Goal: Task Accomplishment & Management: Complete application form

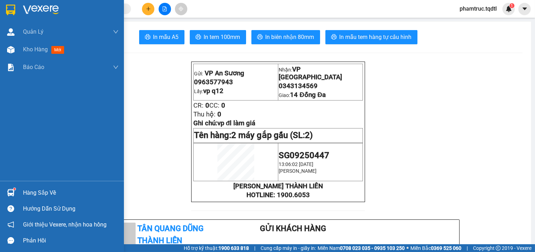
click at [14, 50] on img at bounding box center [10, 49] width 7 height 7
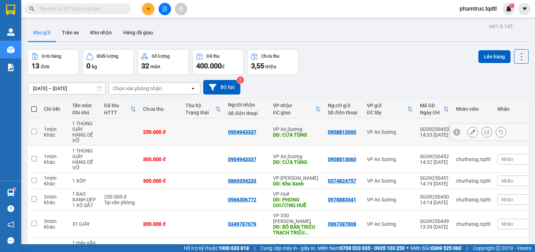
scroll to position [128, 0]
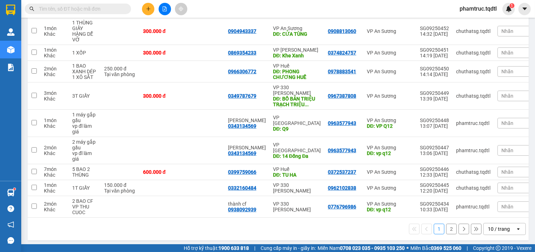
click at [446, 225] on button "2" at bounding box center [451, 229] width 11 height 11
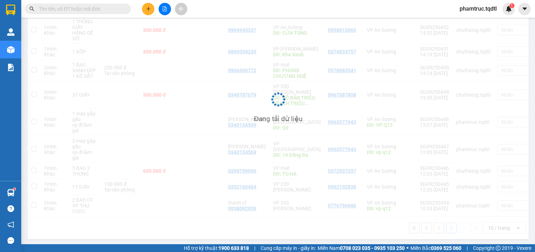
scroll to position [33, 0]
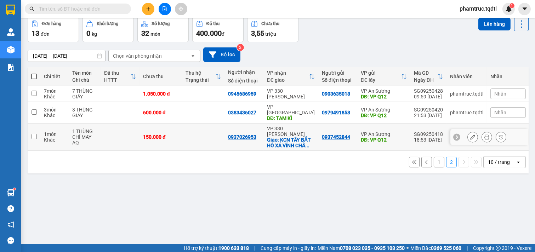
click at [415, 137] on div "18:53 [DATE]" at bounding box center [428, 140] width 29 height 6
checkbox input "true"
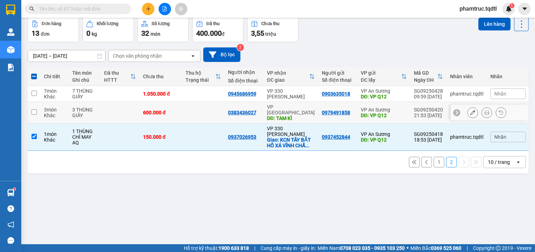
click at [402, 107] on div "VP An Sương" at bounding box center [384, 110] width 46 height 6
checkbox input "true"
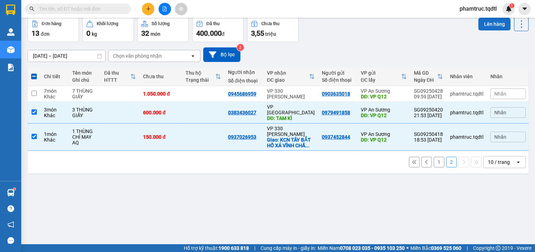
click at [487, 24] on button "Lên hàng" at bounding box center [494, 24] width 32 height 13
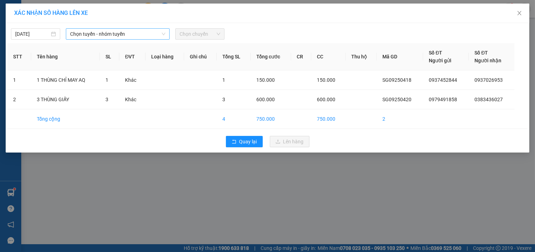
click at [152, 32] on span "Chọn tuyến - nhóm tuyến" at bounding box center [117, 34] width 95 height 11
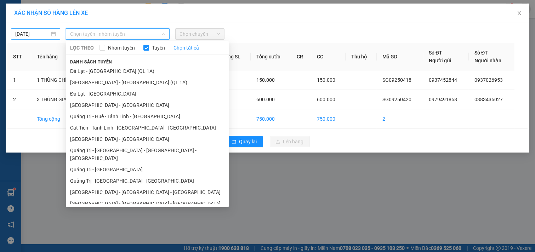
click at [27, 38] on input "[DATE]" at bounding box center [32, 34] width 34 height 8
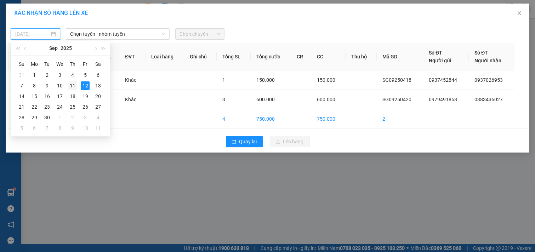
click at [75, 86] on div "11" at bounding box center [72, 85] width 8 height 8
type input "[DATE]"
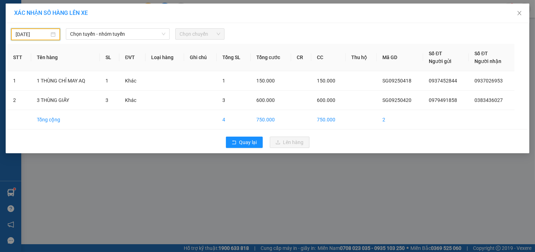
click at [96, 28] on div "[DATE] Chọn tuyến - nhóm tuyến LỌC THEO Nhóm tuyến Tuyến Chọn tất cả Danh sách …" at bounding box center [267, 33] width 520 height 16
click at [99, 34] on span "Chọn tuyến - nhóm tuyến" at bounding box center [117, 34] width 95 height 11
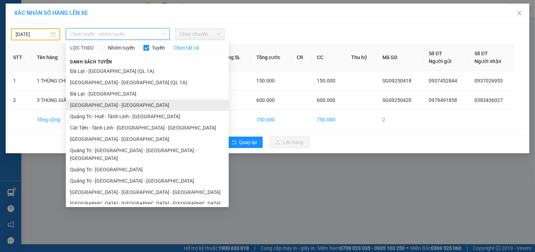
click at [128, 104] on li "[GEOGRAPHIC_DATA] - [GEOGRAPHIC_DATA]" at bounding box center [147, 104] width 163 height 11
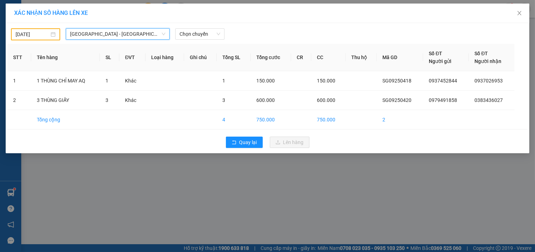
click at [198, 28] on div "[DATE] [GEOGRAPHIC_DATA] - [GEOGRAPHIC_DATA] [GEOGRAPHIC_DATA] - [GEOGRAPHIC_DA…" at bounding box center [267, 33] width 520 height 16
click at [198, 38] on span "Chọn chuyến" at bounding box center [199, 34] width 41 height 11
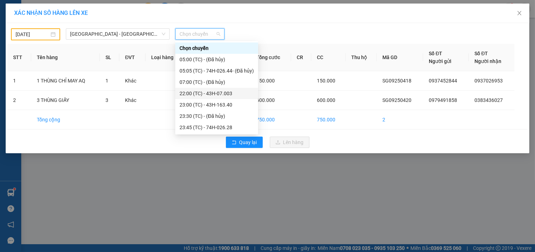
click at [229, 94] on div "22:00 (TC) - 43H-07.003" at bounding box center [216, 94] width 74 height 8
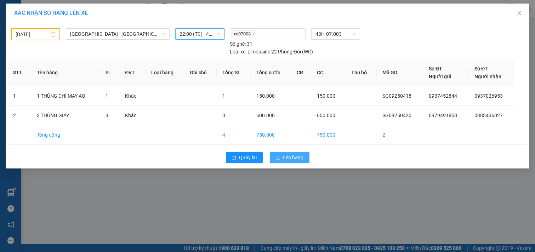
click at [290, 156] on span "Lên hàng" at bounding box center [293, 158] width 21 height 8
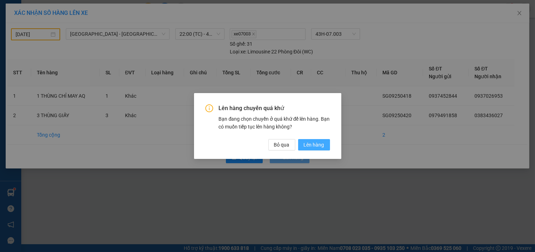
drag, startPoint x: 302, startPoint y: 138, endPoint x: 313, endPoint y: 145, distance: 13.3
click at [305, 143] on div "Lên hàng chuyến quá khứ Bạn đang chọn chuyến ở quá khứ để lên hàng. Bạn có muốn…" at bounding box center [267, 127] width 125 height 46
click at [313, 145] on span "Lên hàng" at bounding box center [314, 145] width 21 height 8
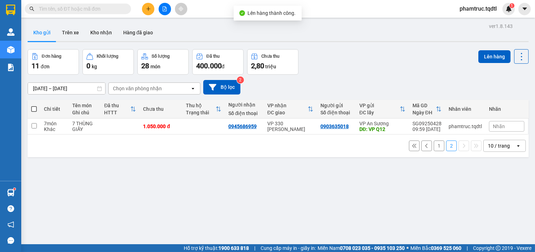
click at [434, 150] on button "1" at bounding box center [439, 146] width 11 height 11
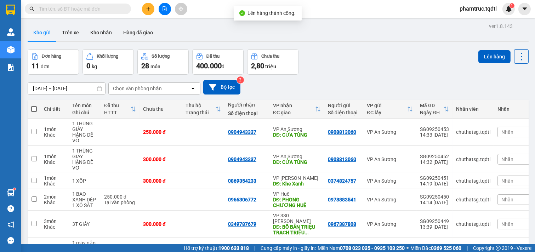
scroll to position [128, 0]
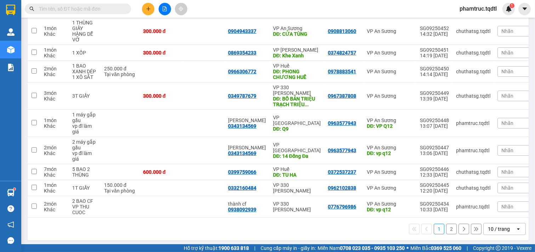
click at [147, 12] on button at bounding box center [148, 9] width 12 height 12
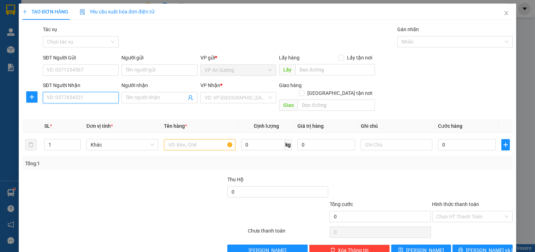
click at [93, 103] on input "SĐT Người Nhận" at bounding box center [81, 97] width 76 height 11
click at [97, 129] on div "0935749130 0935749947 0935749949" at bounding box center [79, 123] width 75 height 34
click at [94, 137] on div "0935749949" at bounding box center [80, 135] width 67 height 8
type input "0935749949"
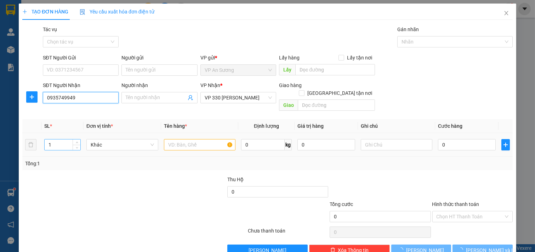
type input "100.000"
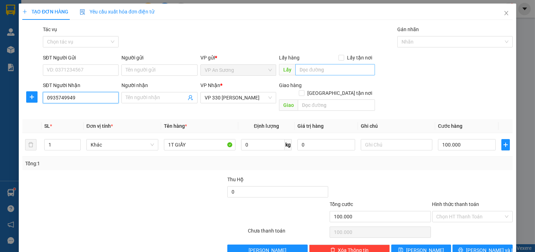
type input "0935749949"
click at [313, 67] on input "text" at bounding box center [334, 69] width 79 height 11
type input "Q12"
click at [67, 144] on td "1" at bounding box center [62, 145] width 42 height 24
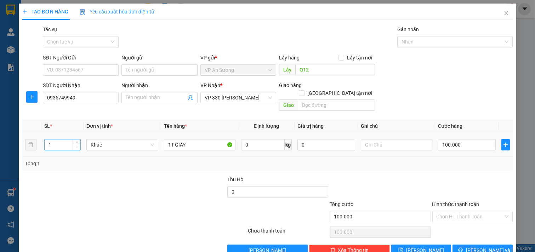
click at [73, 144] on span "Decrease Value" at bounding box center [77, 147] width 8 height 6
click at [62, 139] on input "1" at bounding box center [63, 144] width 36 height 11
click at [75, 141] on span "up" at bounding box center [77, 143] width 4 height 4
click at [76, 141] on span "up" at bounding box center [77, 143] width 4 height 4
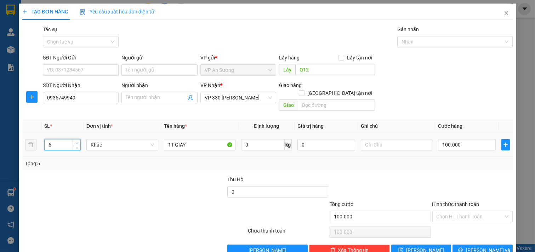
click at [76, 141] on span "up" at bounding box center [77, 143] width 4 height 4
type input "9"
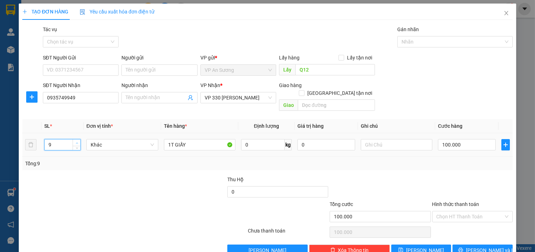
click at [76, 142] on icon "up" at bounding box center [77, 143] width 2 height 2
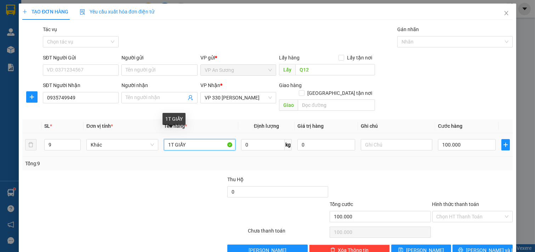
click at [169, 139] on input "1T GIẤY" at bounding box center [200, 144] width 72 height 11
type input "9T GIẤY"
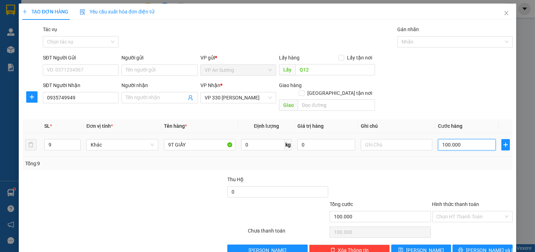
click at [461, 139] on input "100.000" at bounding box center [467, 144] width 58 height 11
type input "9"
type input "9.012"
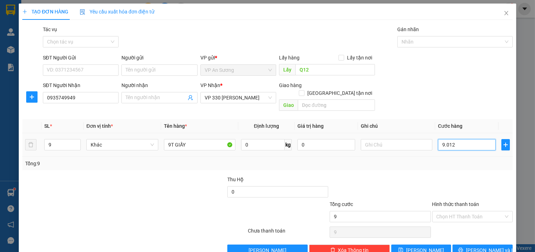
type input "9.012"
type input "901"
type input "90"
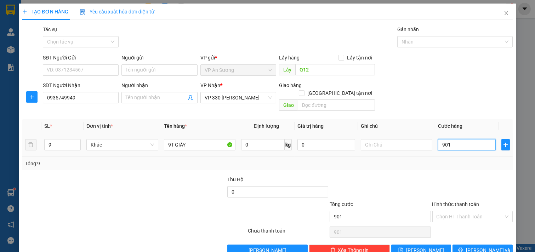
type input "90"
type input "9"
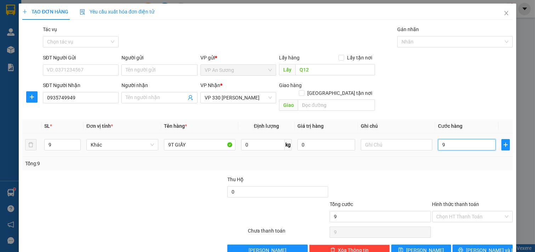
type input "90"
type input "900"
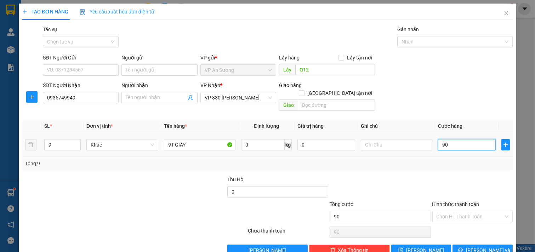
type input "900"
drag, startPoint x: 458, startPoint y: 137, endPoint x: 377, endPoint y: 144, distance: 81.4
click at [377, 144] on tr "9 Khác 9T GIẤY 0 kg 0 900" at bounding box center [267, 145] width 490 height 24
type input "0"
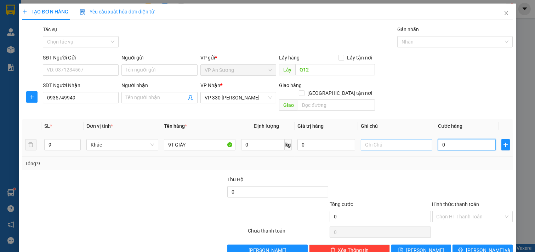
type input "0"
click at [376, 141] on input "text" at bounding box center [397, 144] width 72 height 11
type input "VP ĐÔNG HÀ THU"
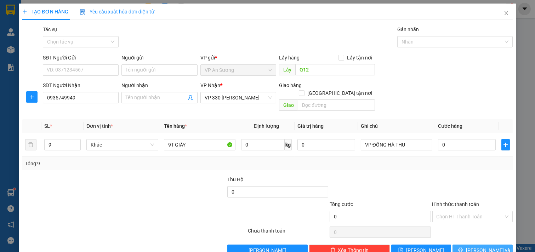
click at [467, 245] on button "[PERSON_NAME] và In" at bounding box center [482, 250] width 60 height 11
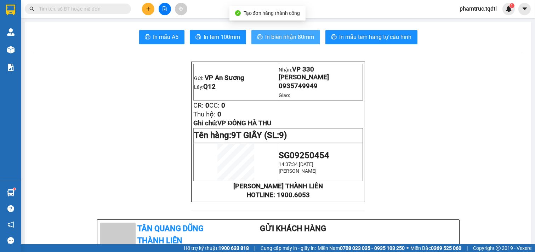
click at [307, 36] on span "In biên nhận 80mm" at bounding box center [289, 37] width 49 height 9
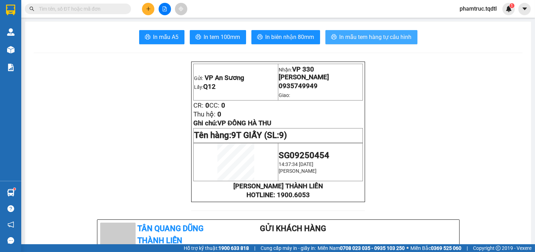
drag, startPoint x: 393, startPoint y: 31, endPoint x: 392, endPoint y: 35, distance: 4.0
click at [393, 32] on button "In mẫu tem hàng tự cấu hình" at bounding box center [371, 37] width 92 height 14
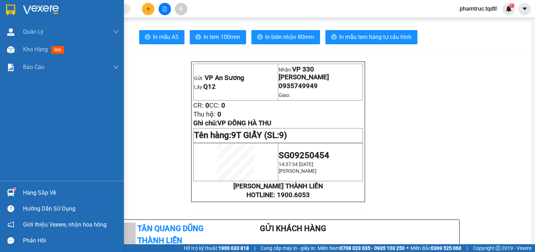
click at [12, 206] on icon "question-circle" at bounding box center [10, 208] width 7 height 7
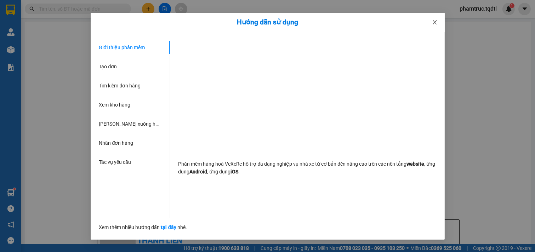
click at [435, 21] on icon "close" at bounding box center [435, 22] width 6 height 6
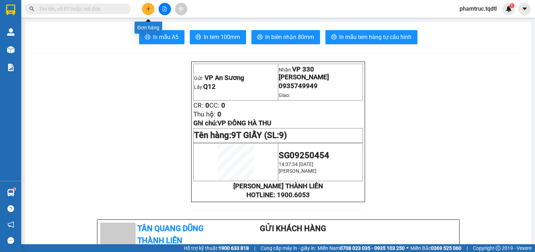
click at [146, 12] on button at bounding box center [148, 9] width 12 height 12
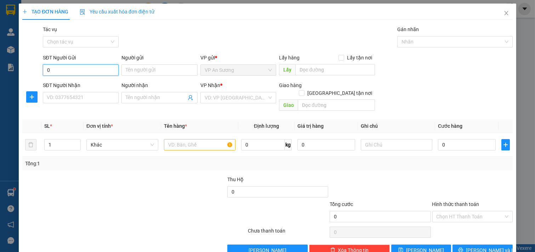
type input "0"
click at [90, 91] on div "SĐT Người Nhận" at bounding box center [81, 86] width 76 height 11
click at [87, 97] on input "SĐT Người Nhận" at bounding box center [81, 97] width 76 height 11
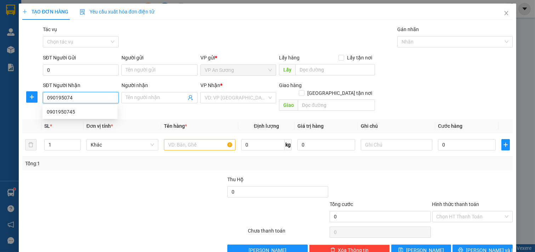
type input "0901950745"
drag, startPoint x: 84, startPoint y: 113, endPoint x: 104, endPoint y: 116, distance: 20.7
click at [86, 115] on div "0901950745" at bounding box center [80, 112] width 67 height 8
type input "TRẠM THU PHÍ ĐÔNG HÀ"
type input "100.000"
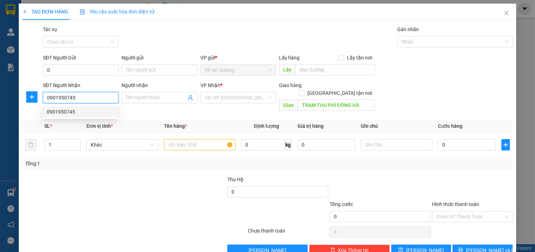
type input "100.000"
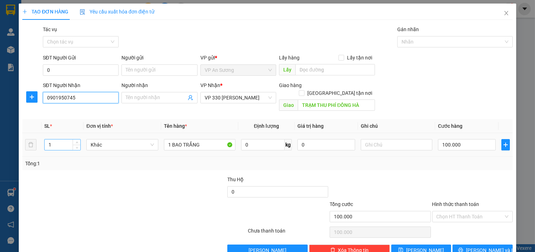
type input "0901950745"
click at [56, 139] on input "1" at bounding box center [63, 144] width 36 height 11
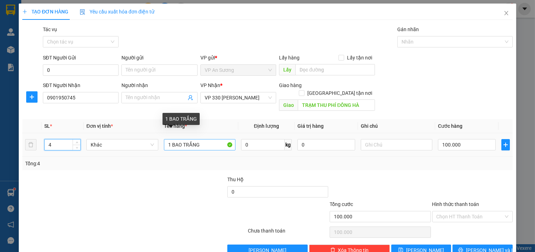
type input "4"
drag, startPoint x: 194, startPoint y: 136, endPoint x: 127, endPoint y: 147, distance: 67.9
click at [127, 147] on tr "4 Khác 1 BAO TRẮNG 0 kg 0 100.000" at bounding box center [267, 145] width 490 height 24
type input "4 KIEN"
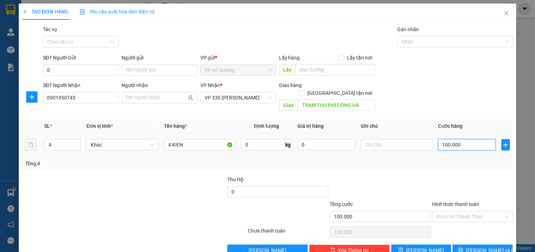
type input "0"
type input "100.000"
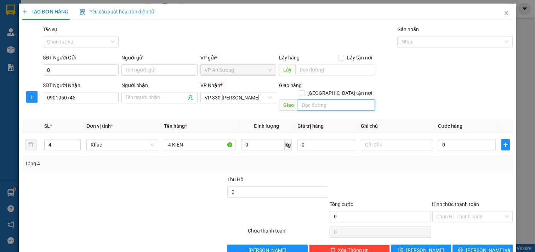
type input "A"
type input "ÁI TU"
click at [464, 143] on input "0" at bounding box center [467, 144] width 58 height 11
type input "6"
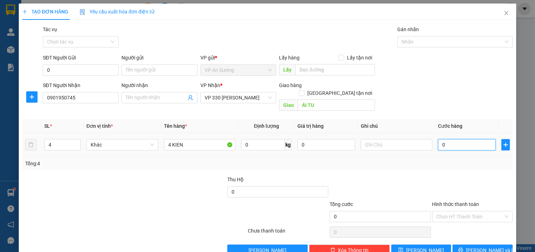
type input "6"
type input "60"
type input "600"
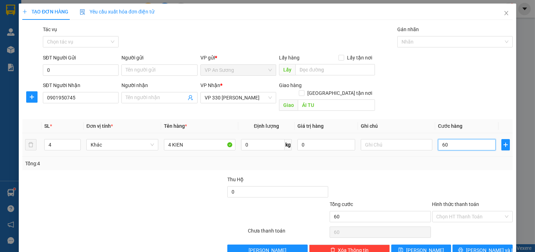
type input "600"
type input "600.000"
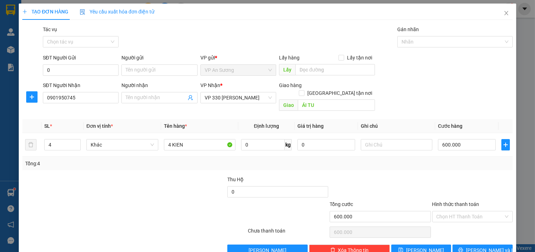
click at [440, 104] on div "SĐT Người Nhận 0901950745 Người nhận Tên người nhận VP Nhận * VP 330 [PERSON_NA…" at bounding box center [277, 97] width 473 height 33
click at [466, 246] on button "[PERSON_NAME] và In" at bounding box center [482, 250] width 60 height 11
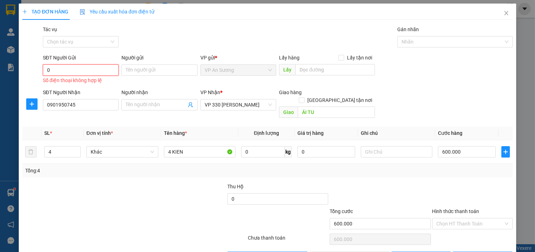
click at [61, 68] on input "0" at bounding box center [81, 69] width 76 height 11
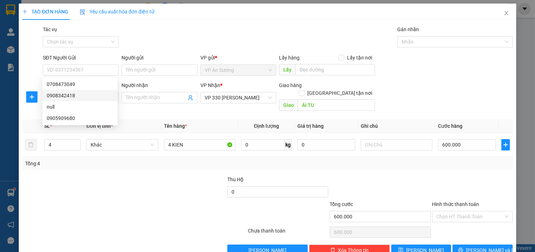
click at [228, 229] on div at bounding box center [134, 232] width 225 height 14
click at [193, 210] on div at bounding box center [206, 212] width 82 height 25
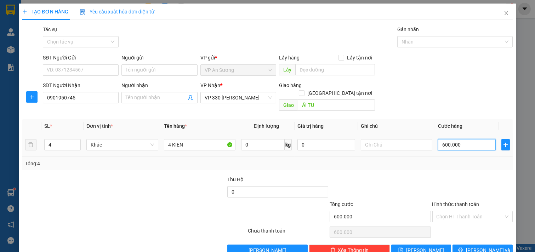
click at [474, 139] on input "600.000" at bounding box center [467, 144] width 58 height 11
type input "0"
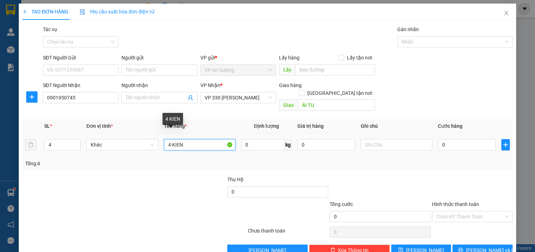
drag, startPoint x: 200, startPoint y: 138, endPoint x: 199, endPoint y: 143, distance: 4.6
click at [199, 142] on input "4 KIEN" at bounding box center [200, 144] width 72 height 11
type input "4 KIEN LUOI LOA"
drag, startPoint x: 388, startPoint y: 128, endPoint x: 388, endPoint y: 133, distance: 4.2
click at [388, 133] on td at bounding box center [397, 145] width 78 height 24
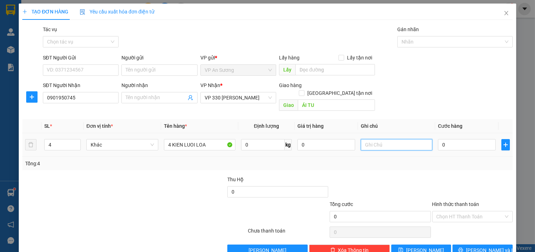
click at [388, 139] on input "text" at bounding box center [397, 144] width 72 height 11
type input "VP ĐH THU"
click at [458, 245] on button "[PERSON_NAME] và In" at bounding box center [482, 250] width 60 height 11
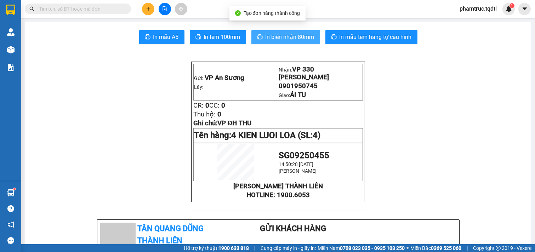
click at [265, 42] on button "In biên nhận 80mm" at bounding box center [285, 37] width 69 height 14
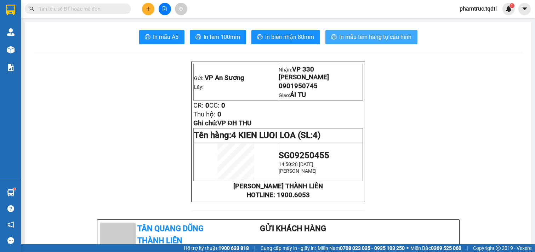
click at [388, 37] on span "In mẫu tem hàng tự cấu hình" at bounding box center [375, 37] width 72 height 9
click at [148, 11] on icon "plus" at bounding box center [148, 8] width 5 height 5
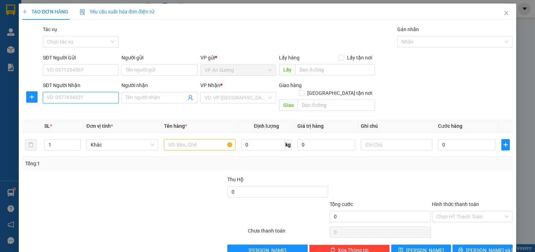
drag, startPoint x: 83, startPoint y: 101, endPoint x: 90, endPoint y: 99, distance: 6.7
click at [85, 101] on input "SĐT Người Nhận" at bounding box center [81, 97] width 76 height 11
click at [94, 112] on div "0935749949" at bounding box center [80, 112] width 67 height 8
type input "0935749949"
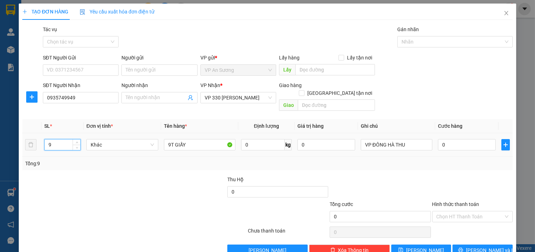
click at [59, 139] on input "9" at bounding box center [63, 144] width 36 height 11
type input "19"
click at [309, 68] on input "text" at bounding box center [334, 69] width 79 height 11
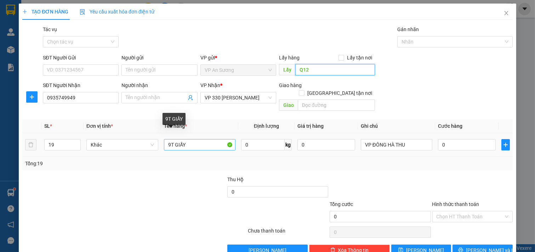
type input "Q12"
click at [165, 140] on input "9T GIẤY" at bounding box center [200, 144] width 72 height 11
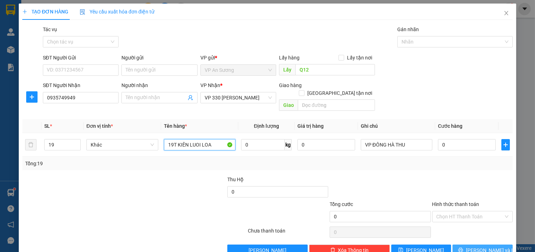
type input "19T KIÊN LUOI LOA"
click at [479, 246] on span "[PERSON_NAME] và In" at bounding box center [491, 250] width 50 height 8
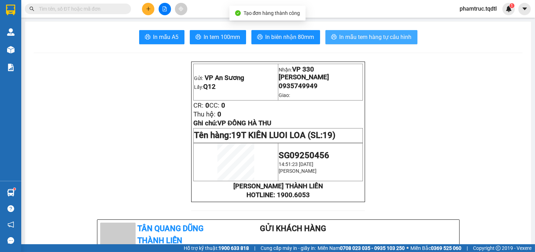
click at [358, 38] on span "In mẫu tem hàng tự cấu hình" at bounding box center [375, 37] width 72 height 9
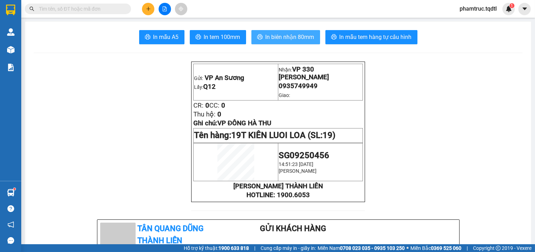
click at [299, 36] on span "In biên nhận 80mm" at bounding box center [289, 37] width 49 height 9
click at [150, 11] on button at bounding box center [148, 9] width 12 height 12
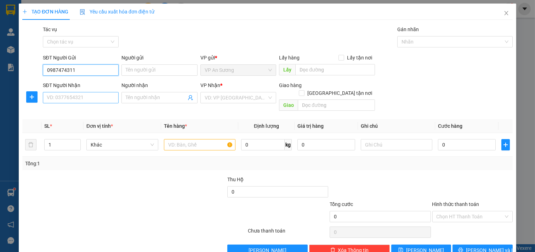
type input "0987474311"
click at [71, 92] on input "SĐT Người Nhận" at bounding box center [81, 97] width 76 height 11
type input "0969228221"
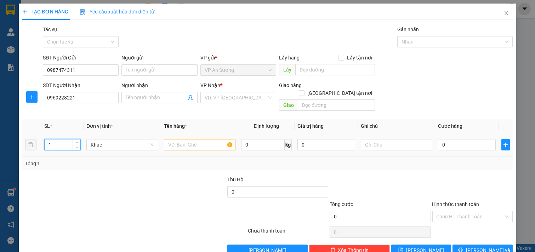
click at [56, 139] on input "1" at bounding box center [63, 144] width 36 height 11
type input "2"
click at [188, 139] on input "text" at bounding box center [200, 144] width 72 height 11
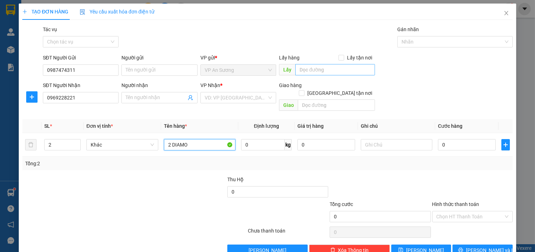
type input "2 DIAMO"
click at [305, 72] on input "text" at bounding box center [334, 69] width 79 height 11
type input "Q12"
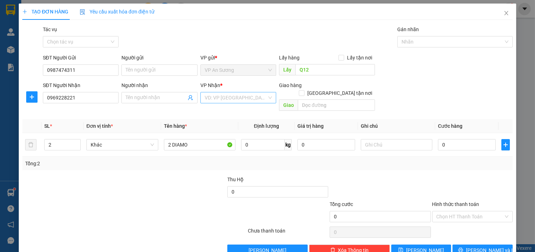
click at [217, 99] on input "search" at bounding box center [236, 97] width 63 height 11
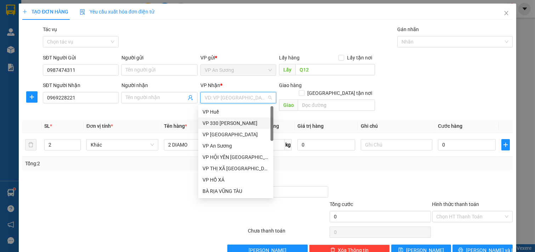
click at [233, 122] on div "VP 330 [PERSON_NAME]" at bounding box center [235, 123] width 67 height 8
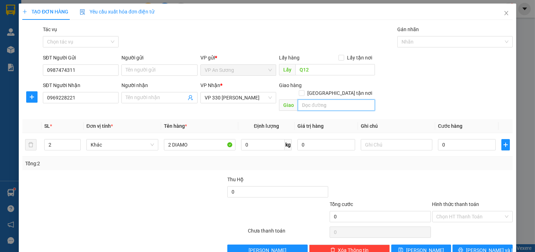
click at [320, 101] on input "text" at bounding box center [336, 104] width 77 height 11
type input "HÀ NÔI"
click at [450, 143] on input "0" at bounding box center [467, 144] width 58 height 11
type input "8"
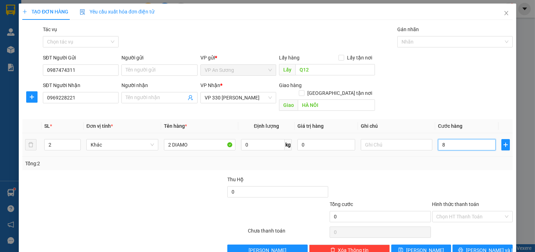
type input "8"
type input "878"
type input "87"
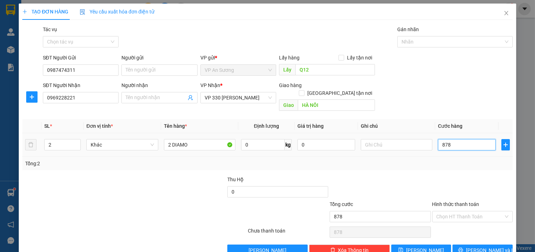
type input "87"
type input "8"
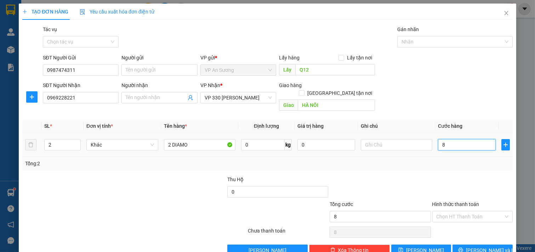
type input "0"
type input "07"
type input "7"
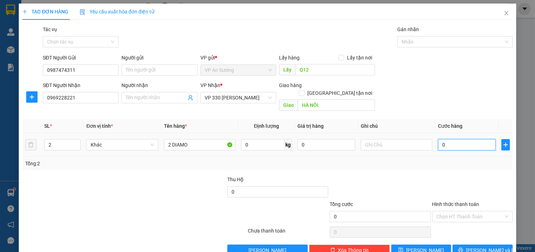
type input "7"
type input "0"
type input "07"
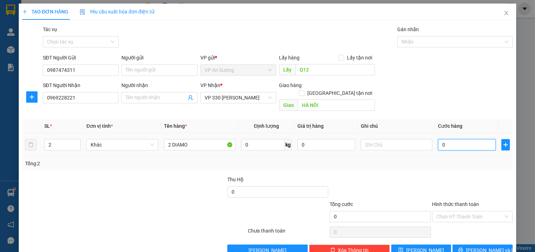
type input "7"
type input "070"
type input "70"
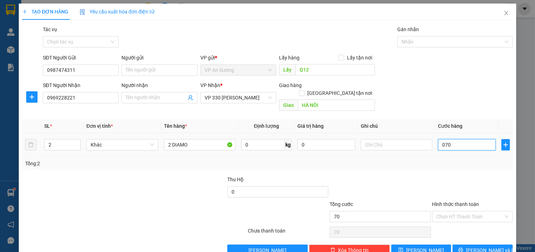
type input "0.700"
type input "700"
type input "700.000"
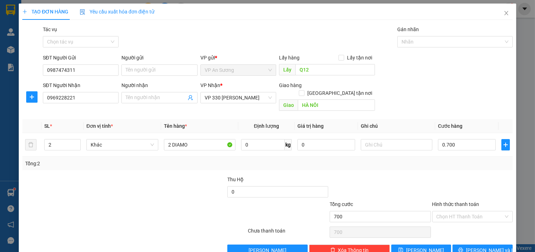
type input "700.000"
click at [450, 160] on div "Tổng: 2" at bounding box center [267, 164] width 485 height 8
click at [474, 246] on span "[PERSON_NAME] và In" at bounding box center [491, 250] width 50 height 8
click at [232, 50] on div "Transit Pickup Surcharge Ids Transit Deliver Surcharge Ids Transit Deliver Surc…" at bounding box center [267, 140] width 490 height 230
drag, startPoint x: 267, startPoint y: 13, endPoint x: 258, endPoint y: 18, distance: 10.1
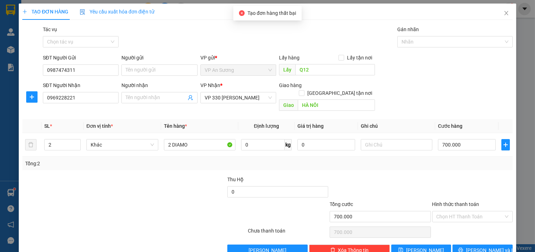
click at [267, 13] on span "Tạo đơn hàng thất bại" at bounding box center [271, 13] width 48 height 6
click at [247, 20] on div "Tạo đơn hàng thất bại" at bounding box center [267, 13] width 68 height 15
drag, startPoint x: 321, startPoint y: 166, endPoint x: 455, endPoint y: 89, distance: 154.1
click at [324, 165] on div "Transit Pickup Surcharge Ids Transit Deliver Surcharge Ids Transit Deliver Surc…" at bounding box center [267, 140] width 490 height 230
drag, startPoint x: 95, startPoint y: 73, endPoint x: 27, endPoint y: 72, distance: 68.0
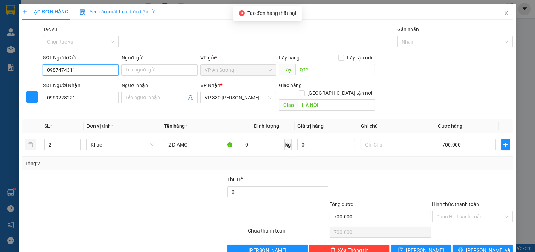
click at [27, 72] on div "SĐT Người Gửi 0987474311 0987474311 Người gửi Tên người gửi VP gửi * VP [PERSON…" at bounding box center [268, 66] width 492 height 25
drag, startPoint x: 38, startPoint y: 70, endPoint x: 67, endPoint y: 66, distance: 29.3
click at [67, 66] on input "0987474311" at bounding box center [81, 69] width 76 height 11
click at [82, 68] on input "0987474311" at bounding box center [81, 69] width 76 height 11
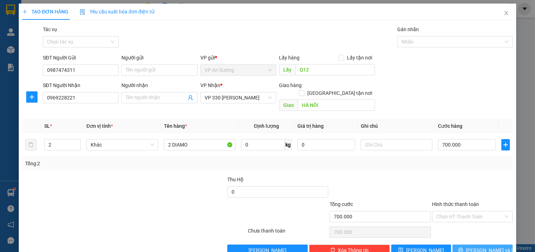
click at [470, 245] on button "[PERSON_NAME] và In" at bounding box center [482, 250] width 60 height 11
click at [425, 78] on div "SĐT Người Gửi 0987474311 Người gửi Tên người gửi VP gửi * VP [PERSON_NAME] Lấy …" at bounding box center [277, 66] width 473 height 25
click at [288, 11] on span "Tạo đơn hàng thất bại" at bounding box center [271, 13] width 48 height 6
drag, startPoint x: 88, startPoint y: 69, endPoint x: 34, endPoint y: 66, distance: 55.0
click at [34, 66] on div "SĐT Người Gửi 0987474311 0987474311 Người gửi Tên người gửi VP gửi * VP [PERSON…" at bounding box center [268, 66] width 492 height 25
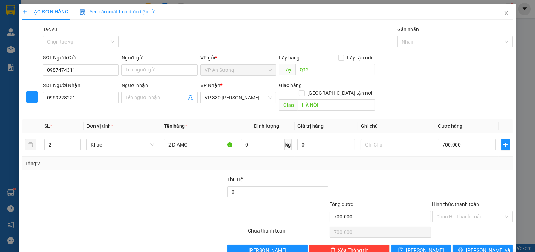
drag, startPoint x: 48, startPoint y: 70, endPoint x: 234, endPoint y: 157, distance: 204.7
click at [234, 160] on div "Tổng: 2" at bounding box center [267, 164] width 485 height 8
click at [463, 245] on button "[PERSON_NAME] và In" at bounding box center [482, 250] width 60 height 11
click at [447, 76] on div "SĐT Người Gửi 0987474311 Người gửi Tên người gửi VP gửi * VP [PERSON_NAME] Lấy …" at bounding box center [277, 66] width 473 height 25
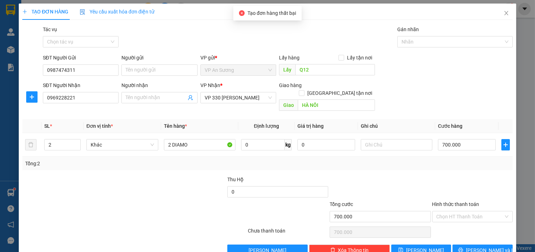
click at [444, 74] on div "SĐT Người Gửi 0987474311 Người gửi Tên người gửi VP gửi * VP [PERSON_NAME] Lấy …" at bounding box center [277, 66] width 473 height 25
click at [439, 72] on div "SĐT Người Gửi 0987474311 Người gửi Tên người gửi VP gửi * VP [PERSON_NAME] Lấy …" at bounding box center [277, 66] width 473 height 25
click at [164, 47] on div "Tác vụ Chọn tác vụ Gán nhãn Nhãn" at bounding box center [277, 37] width 473 height 25
click at [527, 184] on div "TẠO ĐƠN HÀNG Yêu cầu xuất hóa đơn điện tử Transit Pickup Surcharge Ids Transit …" at bounding box center [267, 126] width 535 height 252
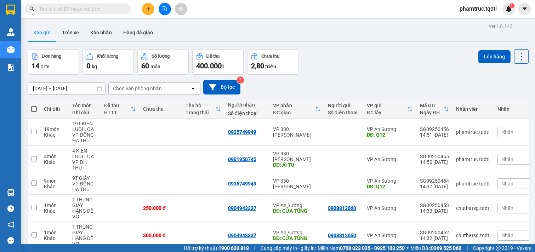
click at [147, 6] on button at bounding box center [148, 9] width 12 height 12
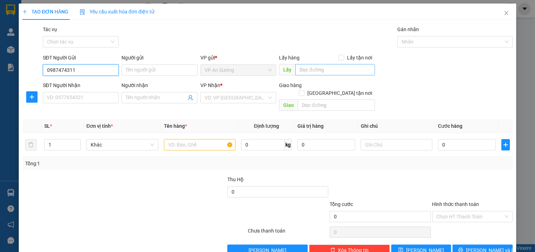
type input "0987474311"
click at [308, 75] on input "text" at bounding box center [334, 69] width 79 height 11
type input "Q12"
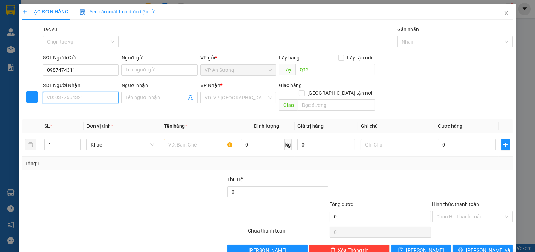
click at [60, 103] on input "SĐT Người Nhận" at bounding box center [81, 97] width 76 height 11
type input "0969228221"
click at [68, 139] on input "1" at bounding box center [63, 144] width 36 height 11
type input "2"
click at [77, 141] on span "up" at bounding box center [77, 143] width 4 height 4
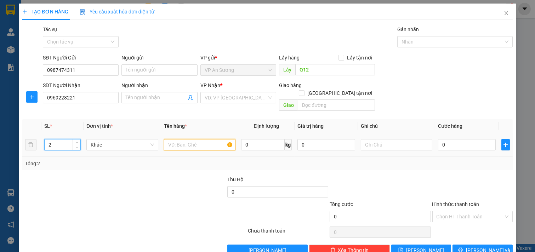
click at [209, 139] on input "text" at bounding box center [200, 144] width 72 height 11
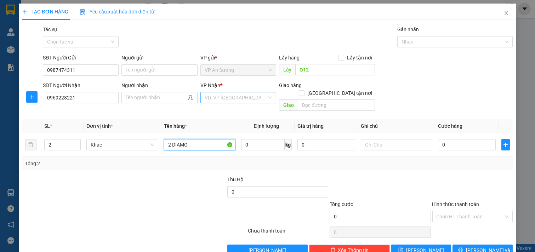
type input "2 DIAMO"
click at [208, 102] on input "search" at bounding box center [236, 97] width 63 height 11
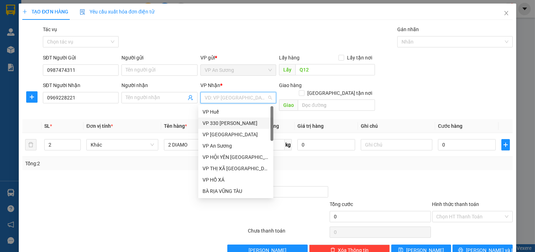
drag, startPoint x: 229, startPoint y: 122, endPoint x: 256, endPoint y: 119, distance: 27.4
click at [232, 122] on div "VP 330 [PERSON_NAME]" at bounding box center [235, 123] width 67 height 8
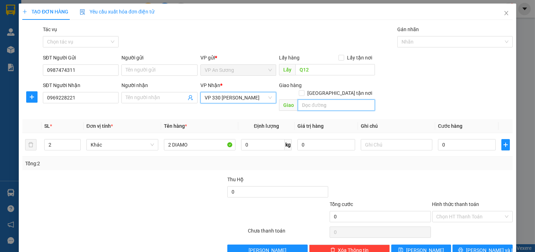
click at [342, 99] on input "text" at bounding box center [336, 104] width 77 height 11
type input "HÀ NÔI"
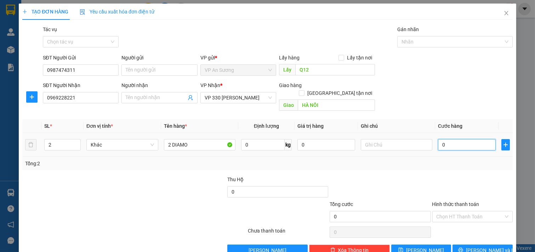
click at [456, 139] on input "0" at bounding box center [467, 144] width 58 height 11
type input "7"
type input "70"
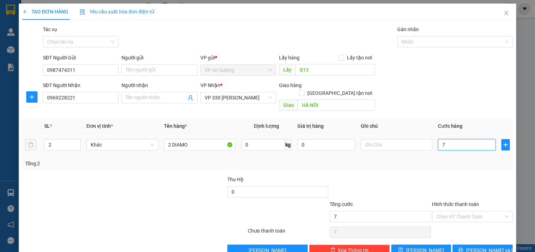
type input "70"
type input "700"
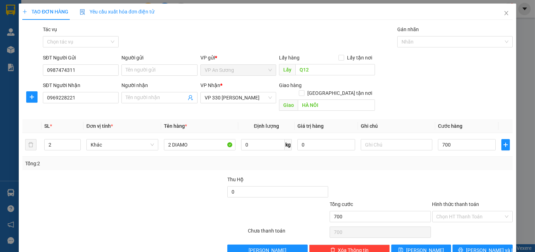
type input "700.000"
click at [456, 97] on div "SĐT Người Nhận 0969228221 Người nhận Tên người nhận VP Nhận * VP 330 Lê Duẫn Gi…" at bounding box center [277, 97] width 473 height 33
click at [469, 245] on button "[PERSON_NAME] và In" at bounding box center [482, 250] width 60 height 11
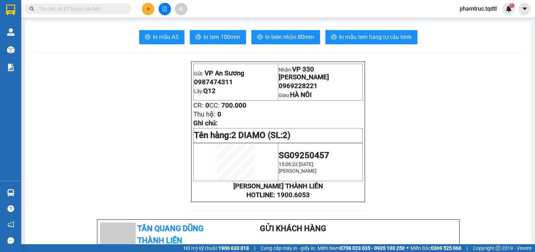
drag, startPoint x: 453, startPoint y: 165, endPoint x: 460, endPoint y: 164, distance: 7.2
click at [358, 36] on span "In mẫu tem hàng tự cấu hình" at bounding box center [375, 37] width 72 height 9
click at [143, 9] on button at bounding box center [148, 9] width 12 height 12
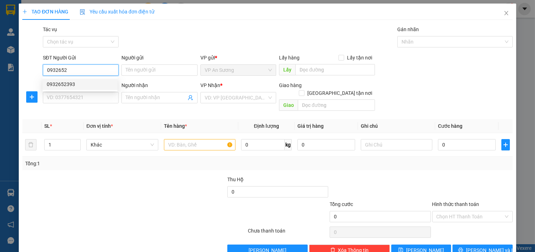
click at [68, 87] on div "0932652393" at bounding box center [80, 84] width 67 height 8
type input "0932652393"
type input "0938612797"
type input "PHONG ĐIỀN"
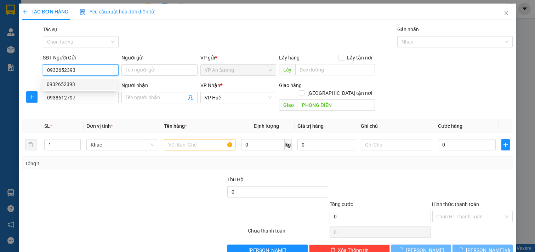
type input "300.000"
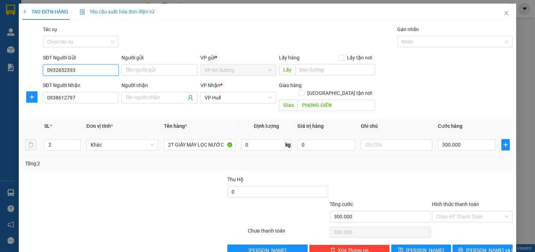
type input "0932652393"
drag, startPoint x: 462, startPoint y: 145, endPoint x: 461, endPoint y: 137, distance: 8.9
click at [461, 145] on td "300.000" at bounding box center [466, 145] width 63 height 24
click at [461, 139] on input "300.000" at bounding box center [467, 144] width 58 height 11
type input "4"
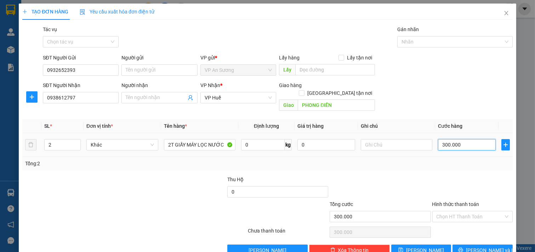
type input "4"
type input "45"
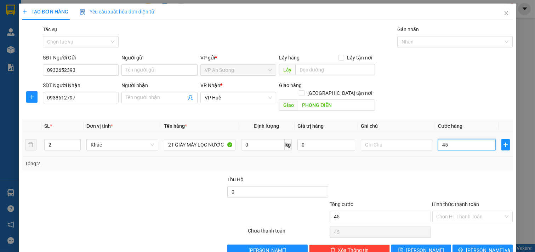
type input "450"
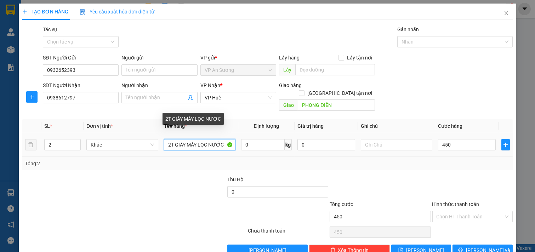
type input "450.000"
click at [169, 139] on input "2T GIẤY MÁY LỌC NƯỚC" at bounding box center [200, 144] width 72 height 11
type input "3T GIẤY MÁY LỌC NƯỚC"
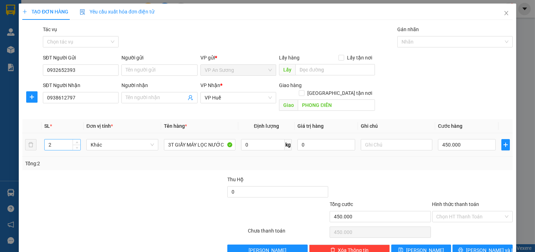
click at [59, 139] on input "2" at bounding box center [63, 144] width 36 height 11
type input "3"
click at [495, 250] on div "TẠO ĐƠN HÀNG Yêu cầu xuất hóa đơn điện tử Transit Pickup Surcharge Ids Transit …" at bounding box center [267, 133] width 497 height 258
click at [491, 245] on button "[PERSON_NAME] và In" at bounding box center [482, 250] width 60 height 11
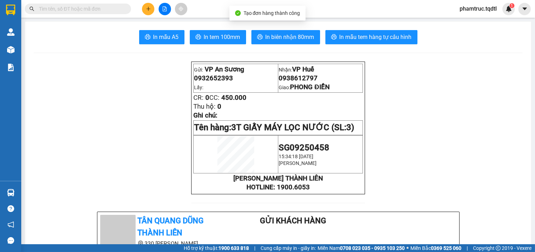
click at [289, 38] on span "In biên nhận 80mm" at bounding box center [289, 37] width 49 height 9
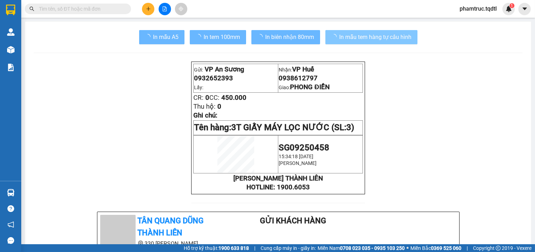
click at [365, 35] on span "In mẫu tem hàng tự cấu hình" at bounding box center [375, 37] width 72 height 9
